Goal: Information Seeking & Learning: Learn about a topic

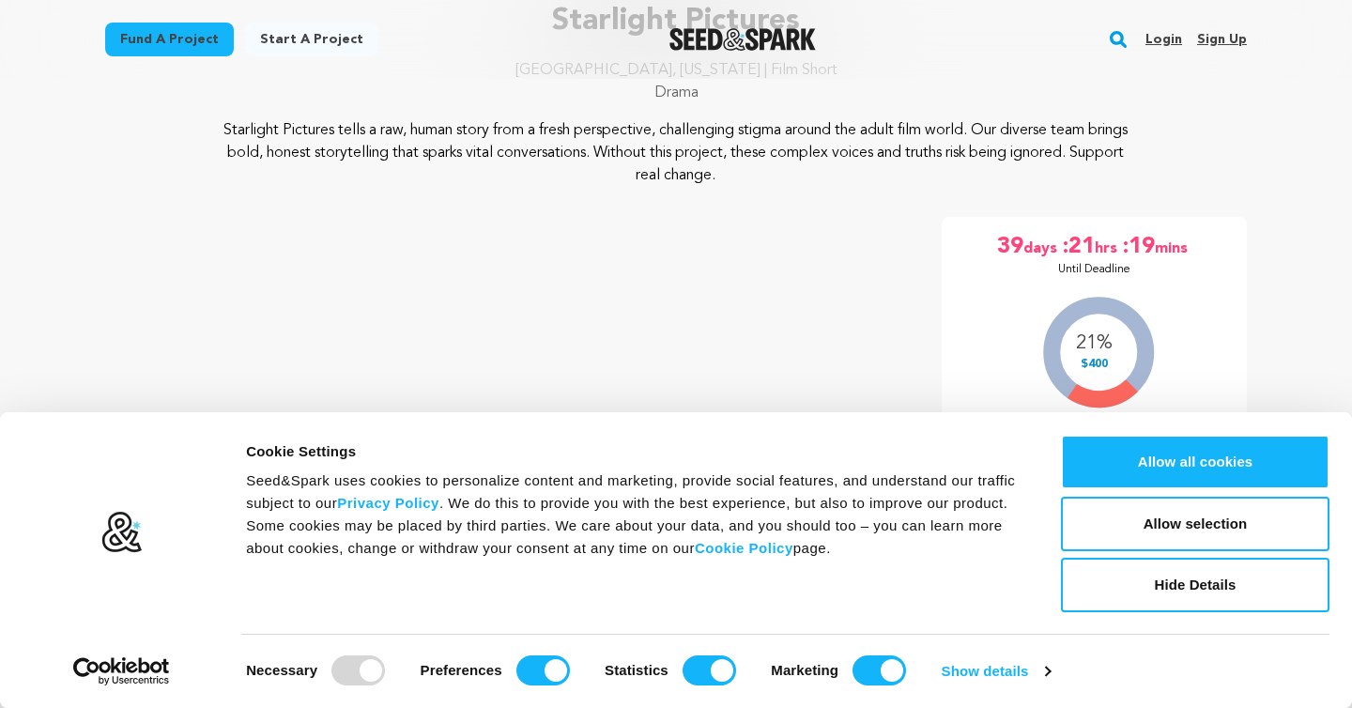
scroll to position [184, 0]
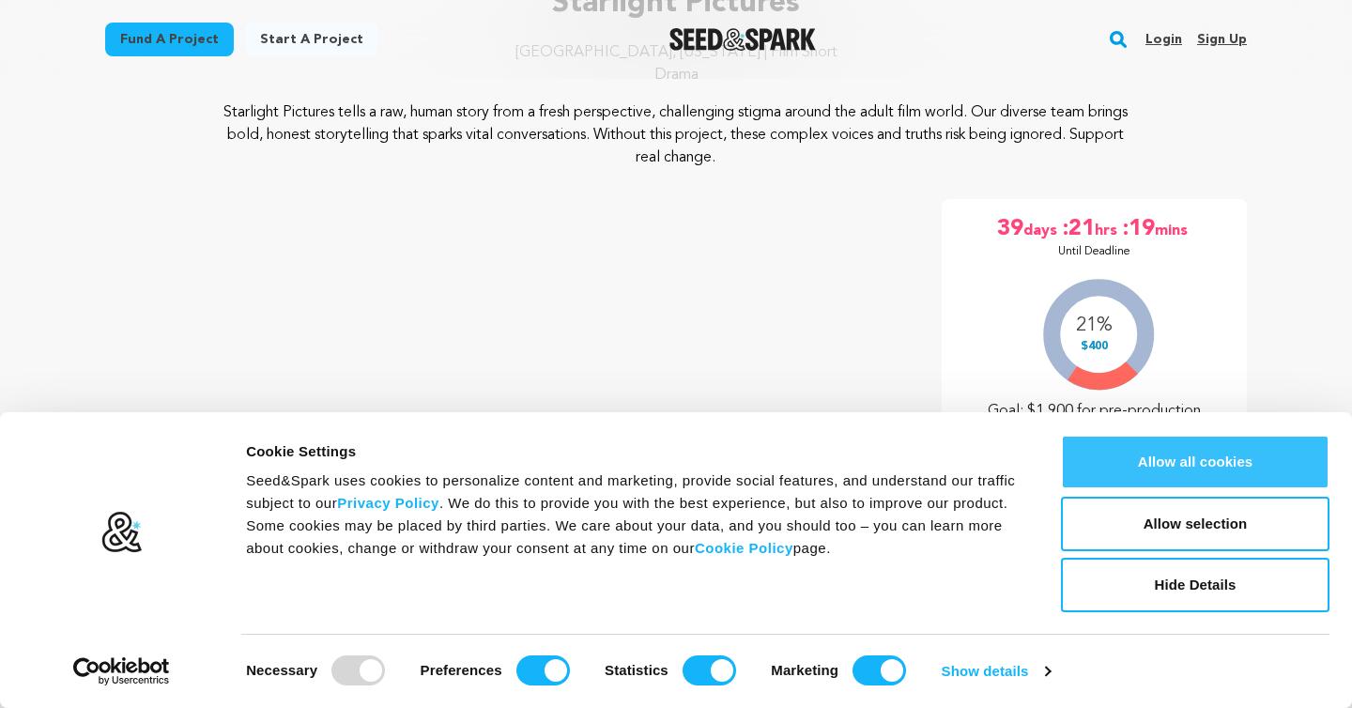
click at [1145, 483] on button "Allow all cookies" at bounding box center [1195, 462] width 269 height 54
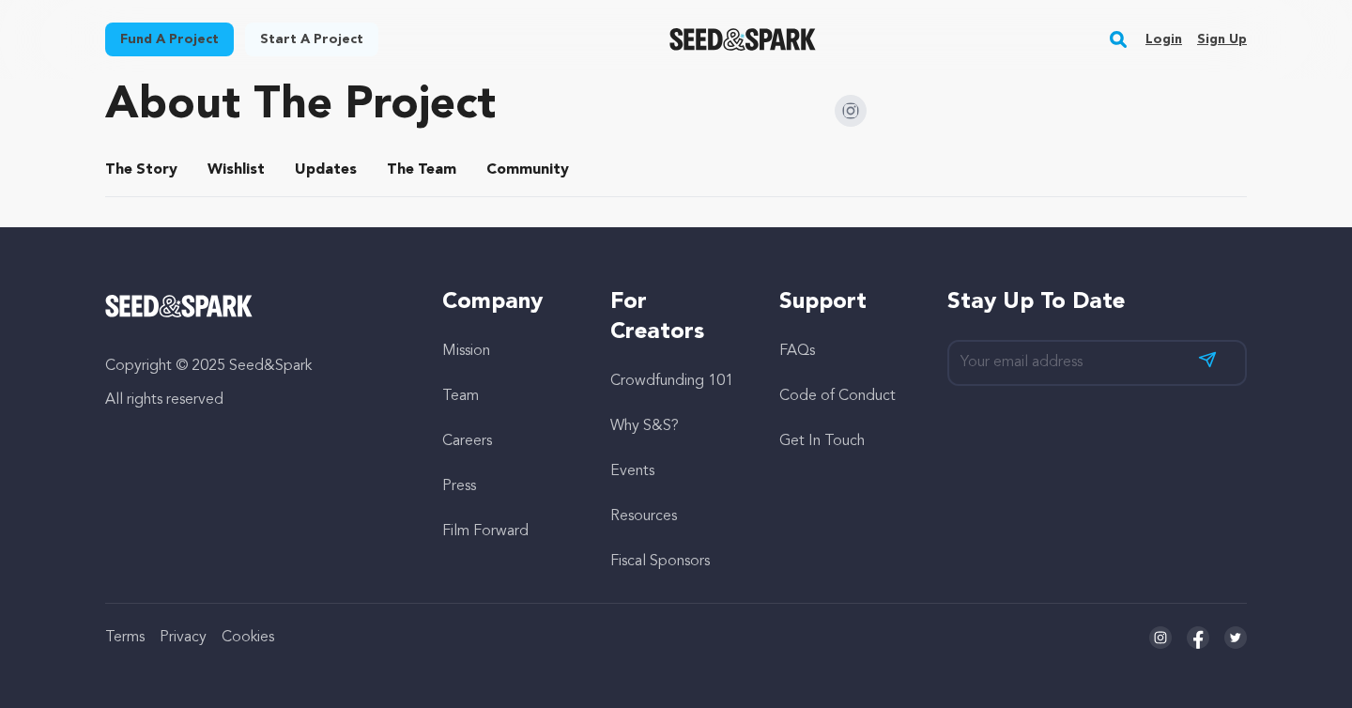
scroll to position [929, 0]
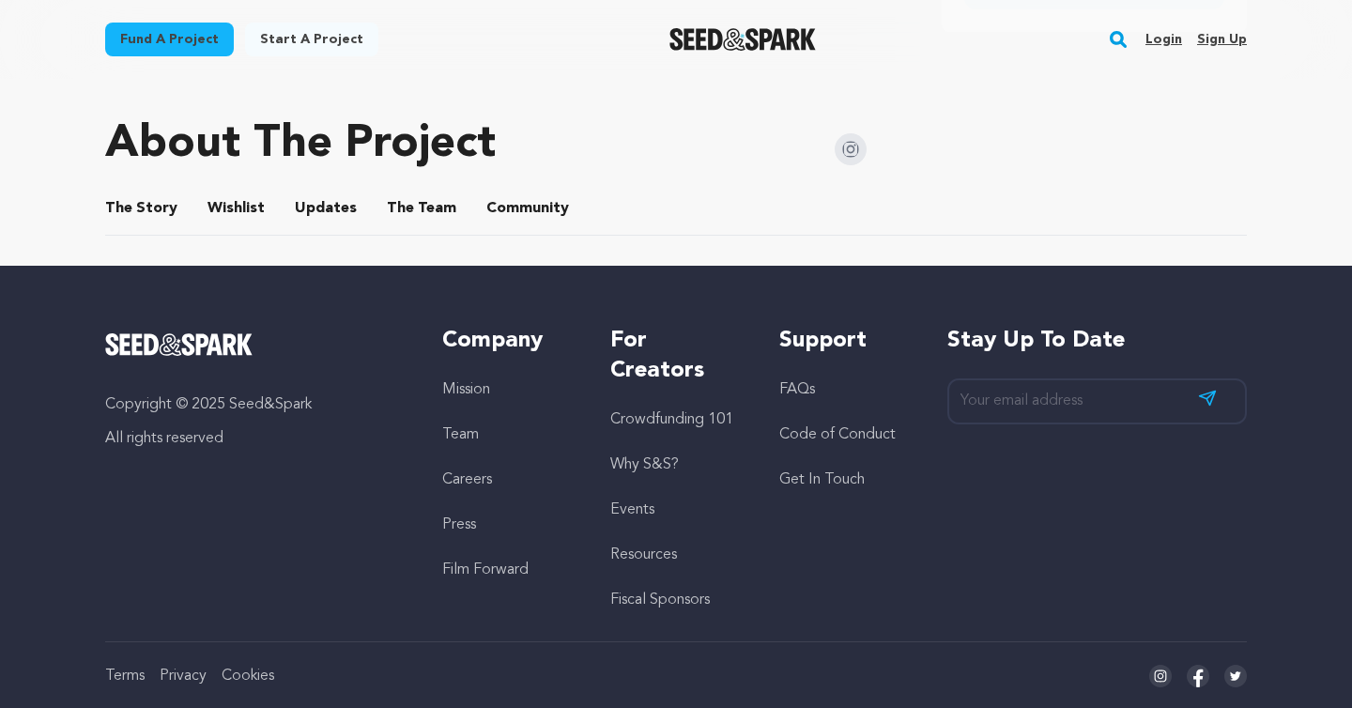
click at [153, 212] on button "The Story" at bounding box center [141, 212] width 45 height 45
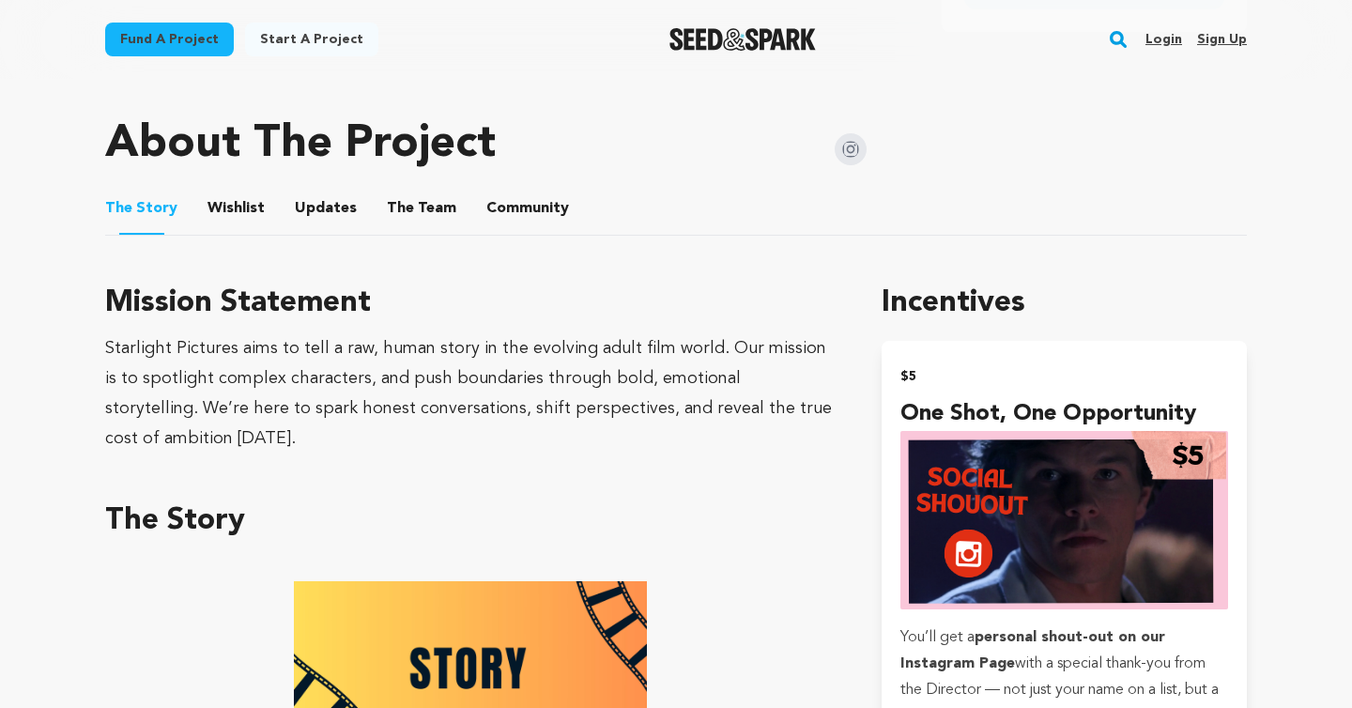
click at [232, 208] on button "Wishlist" at bounding box center [236, 212] width 45 height 45
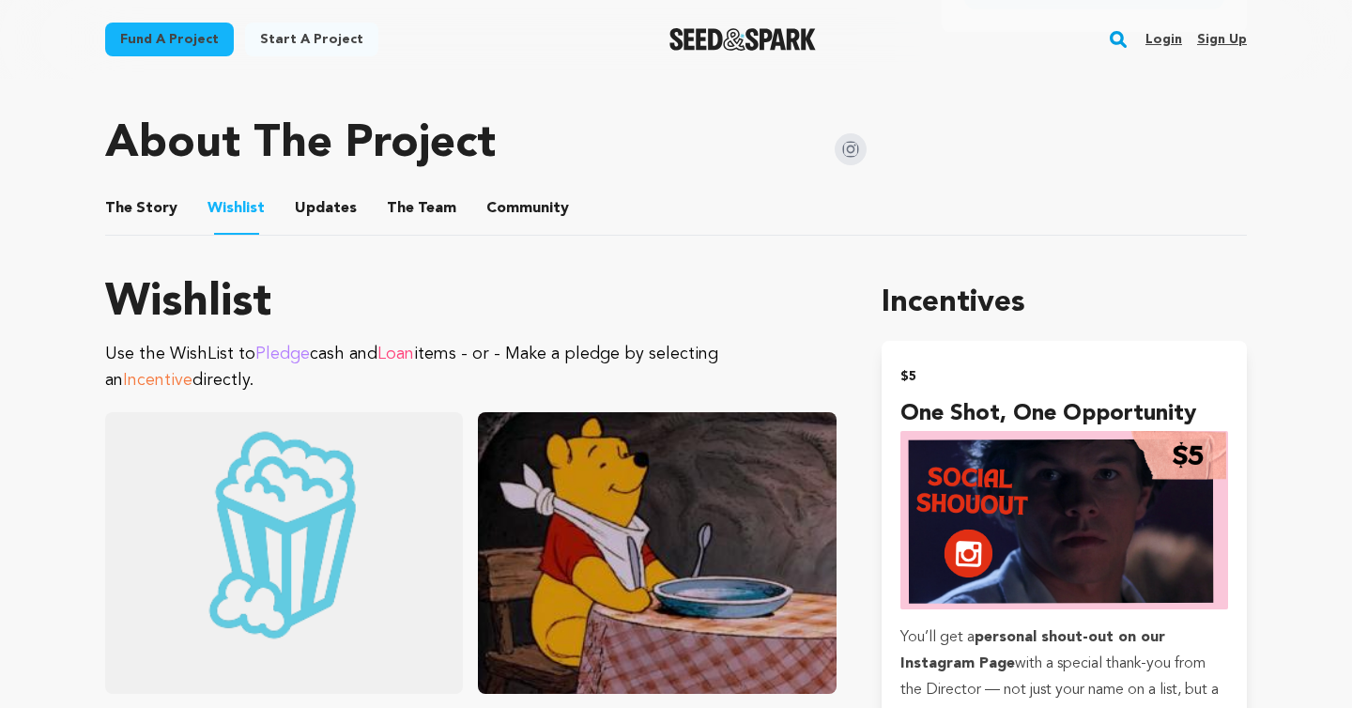
click at [317, 205] on button "Updates" at bounding box center [325, 212] width 45 height 45
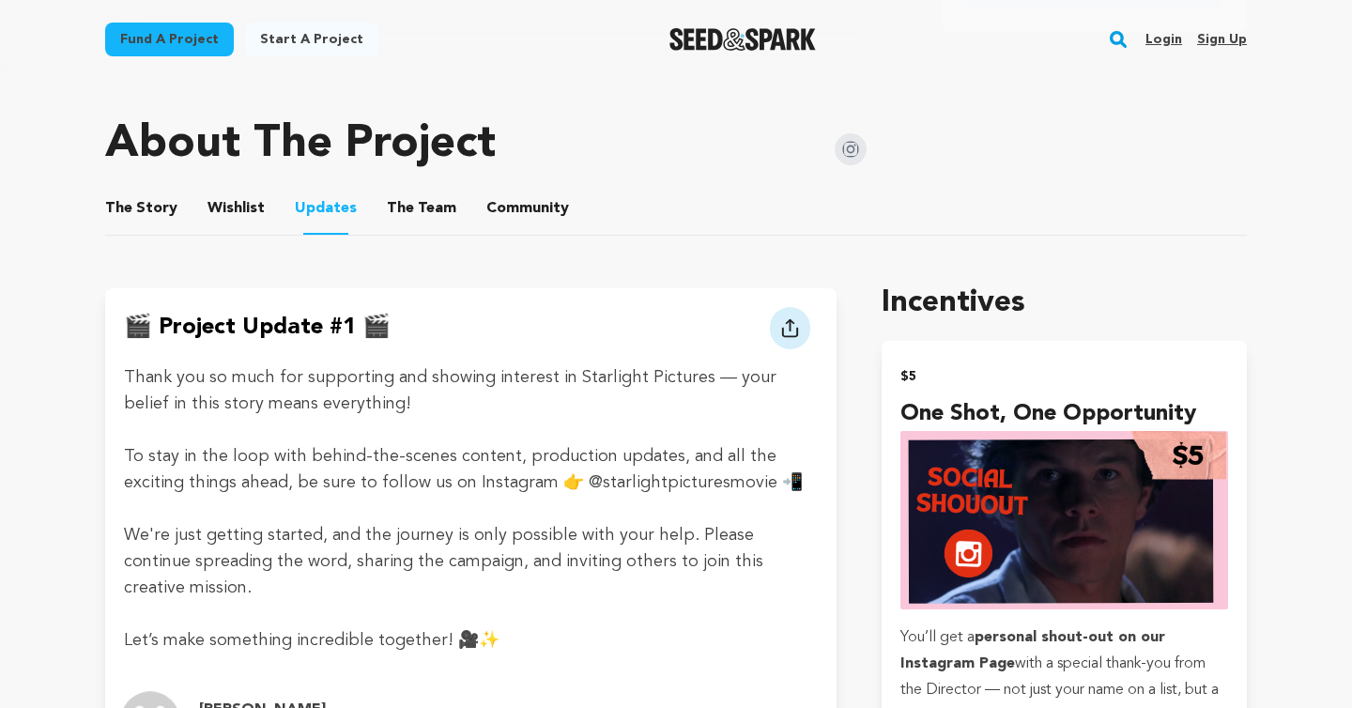
click at [241, 205] on button "Wishlist" at bounding box center [236, 212] width 45 height 45
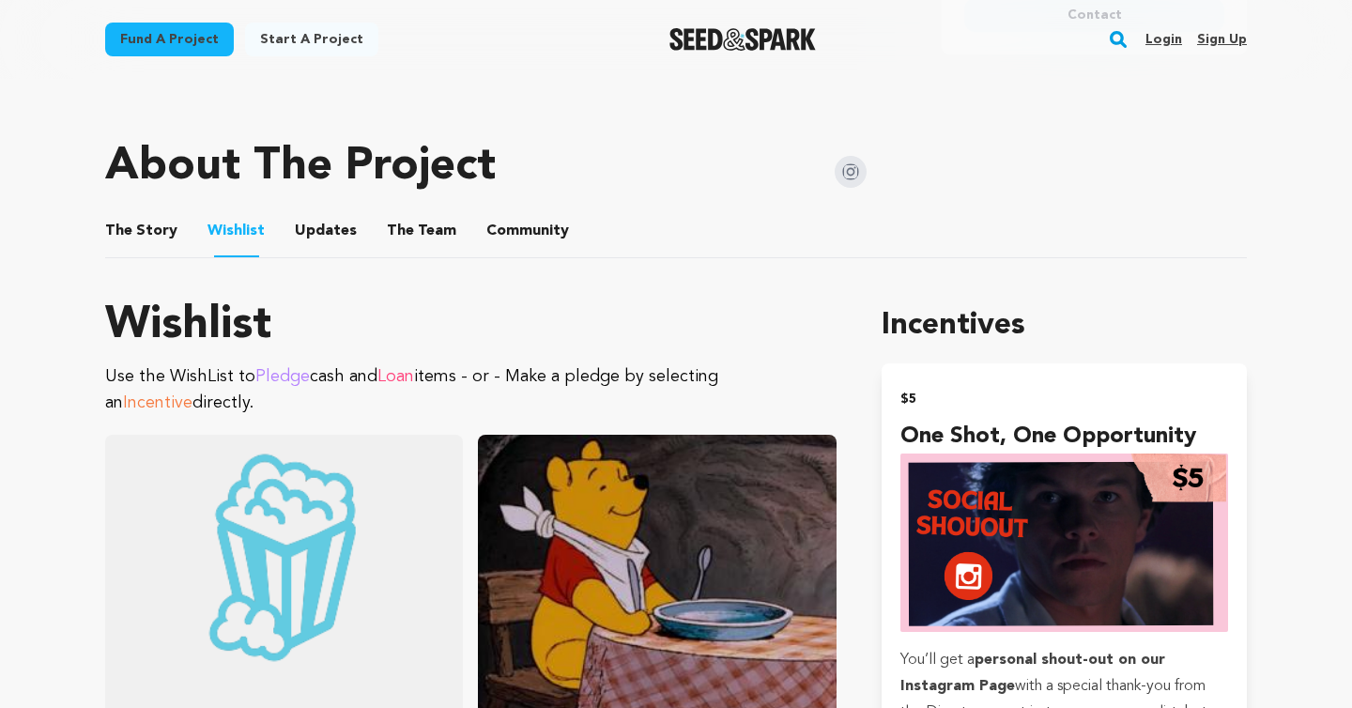
scroll to position [905, 0]
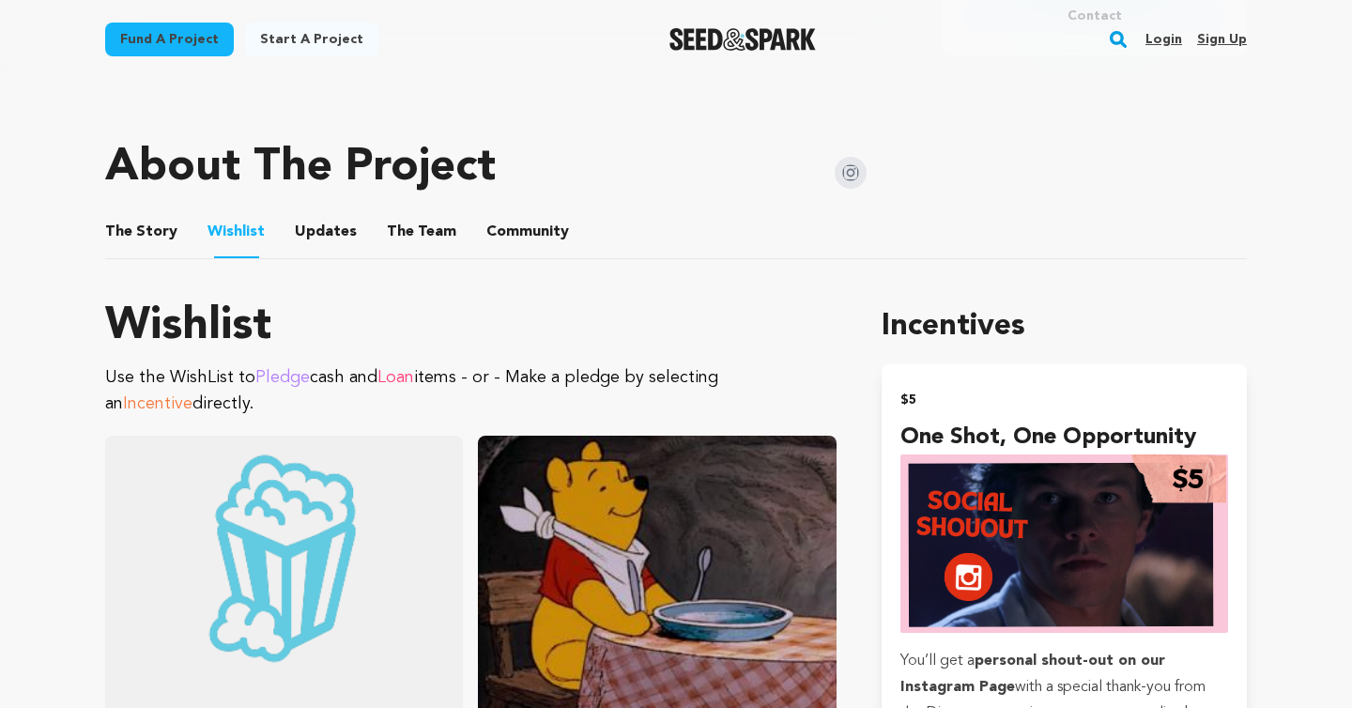
click at [318, 240] on button "Updates" at bounding box center [325, 235] width 45 height 45
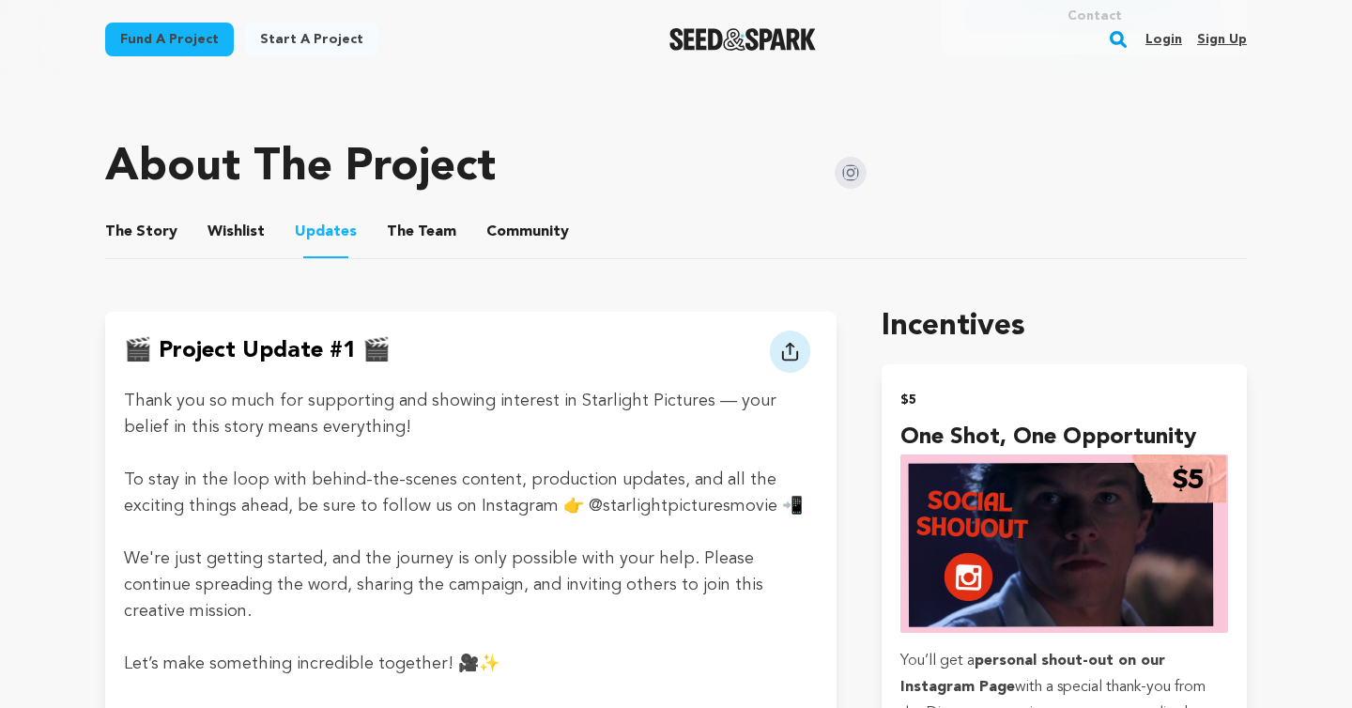
click at [419, 236] on button "The Team" at bounding box center [421, 235] width 45 height 45
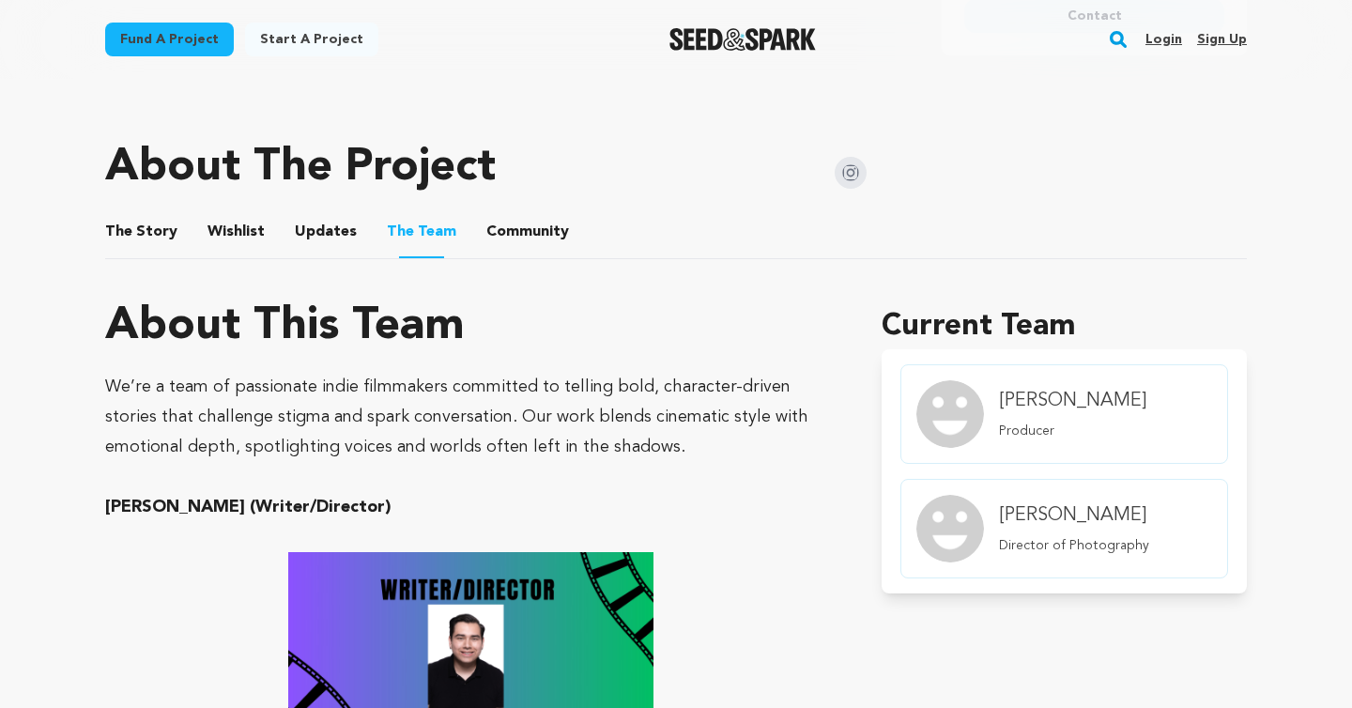
click at [505, 231] on button "Community" at bounding box center [527, 235] width 45 height 45
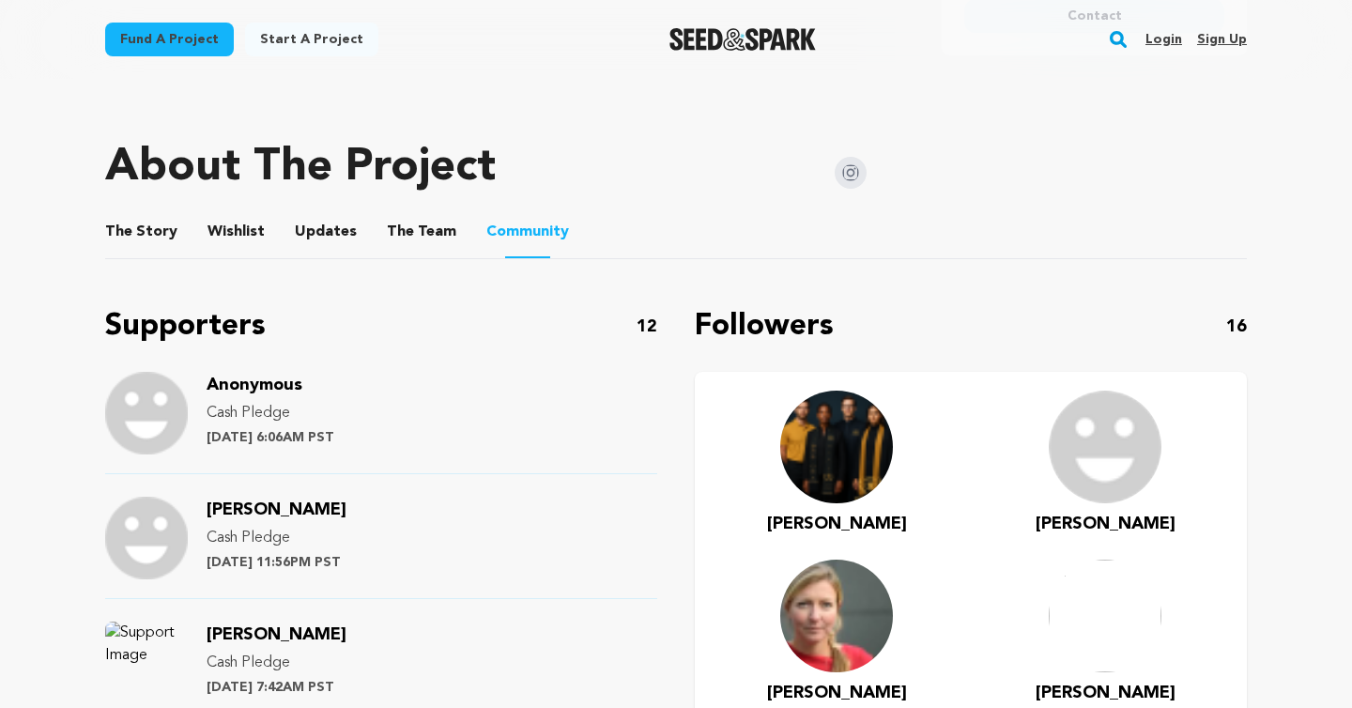
click at [400, 247] on button "The Team" at bounding box center [421, 235] width 45 height 45
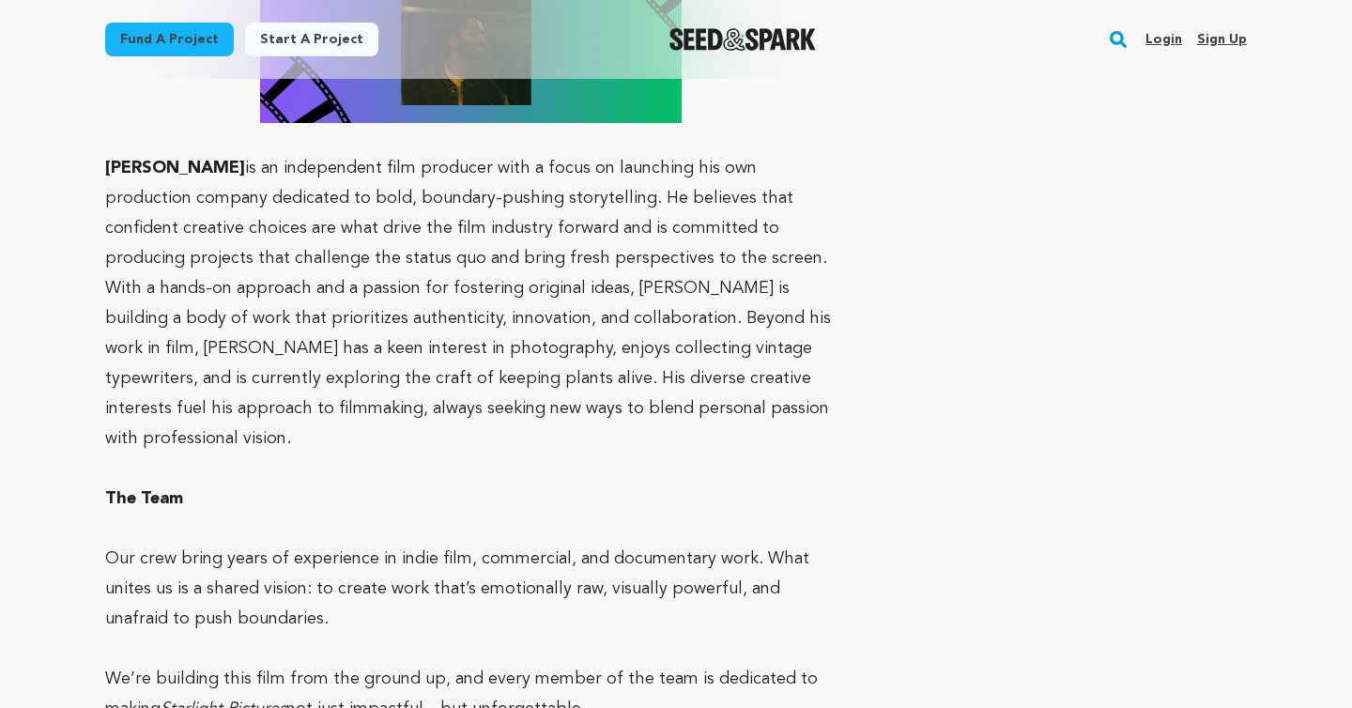
scroll to position [2780, 0]
